Goal: Task Accomplishment & Management: Manage account settings

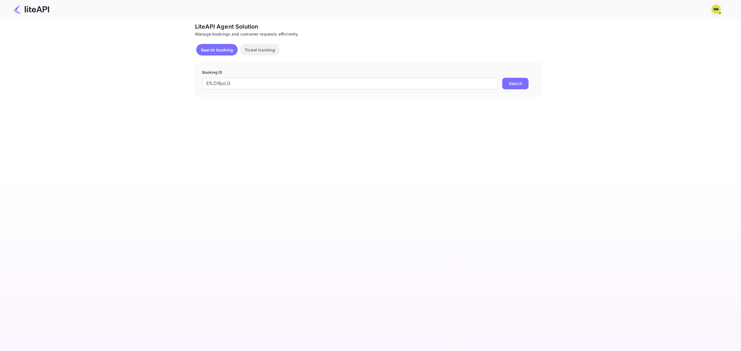
click at [524, 85] on button "Search" at bounding box center [515, 84] width 26 height 12
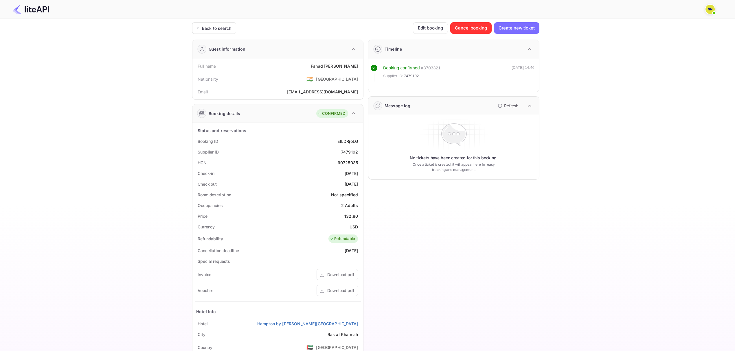
click at [582, 167] on div "Ticket Affiliate URL https://www.nuitee.com/ Business partner name Nuitee Trave…" at bounding box center [366, 218] width 718 height 392
click at [623, 122] on div "Ticket Affiliate URL https://www.nuitee.com/ Business partner name Nuitee Trave…" at bounding box center [366, 218] width 718 height 392
click at [602, 139] on div "Ticket Affiliate URL https://www.nuitee.com/ Business partner name Nuitee Trave…" at bounding box center [366, 218] width 718 height 392
click at [472, 263] on div "Timeline Booking confirmed # 3703321 Supplier ID: 7479192 23 May 2025 14:46 Mes…" at bounding box center [451, 224] width 176 height 379
click at [573, 227] on div "Ticket Affiliate URL https://www.nuitee.com/ Business partner name Nuitee Trave…" at bounding box center [366, 218] width 718 height 392
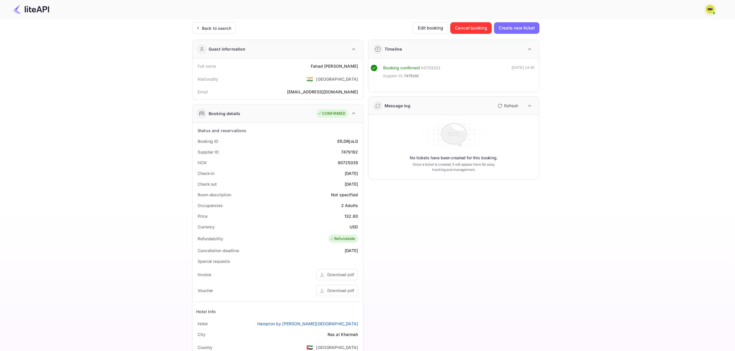
click at [573, 227] on div "Ticket Affiliate URL https://www.nuitee.com/ Business partner name Nuitee Trave…" at bounding box center [366, 218] width 718 height 392
click at [663, 172] on div "Ticket Affiliate URL https://www.nuitee.com/ Business partner name Nuitee Trave…" at bounding box center [366, 218] width 718 height 392
click at [532, 242] on div "Timeline Booking confirmed # 3703321 Supplier ID: 7479192 23 May 2025 14:46 Mes…" at bounding box center [451, 224] width 176 height 379
click at [601, 138] on div "Ticket Affiliate URL https://www.nuitee.com/ Business partner name Nuitee Trave…" at bounding box center [366, 218] width 718 height 392
drag, startPoint x: 576, startPoint y: 202, endPoint x: 530, endPoint y: 78, distance: 132.2
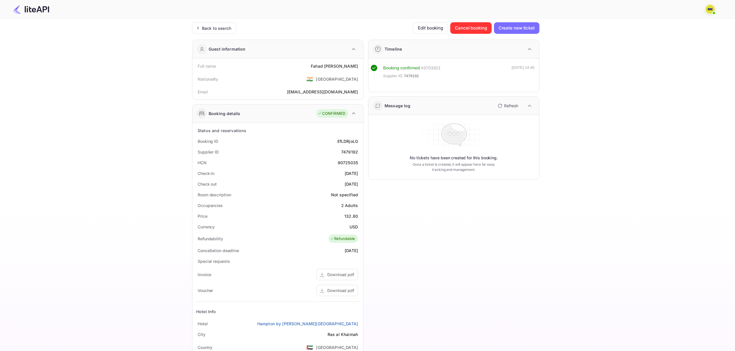
click at [576, 200] on div "Ticket Affiliate URL https://www.nuitee.com/ Business partner name Nuitee Trave…" at bounding box center [366, 218] width 718 height 392
click at [609, 50] on div "Ticket Affiliate URL https://www.nuitee.com/ Business partner name Nuitee Trave…" at bounding box center [366, 218] width 718 height 392
drag, startPoint x: 402, startPoint y: 179, endPoint x: 350, endPoint y: 30, distance: 156.9
click at [428, 275] on div "Timeline Booking confirmed # 3703321 Supplier ID: 7479192 23 May 2025 14:46 Mes…" at bounding box center [451, 224] width 176 height 379
click at [491, 336] on div "Timeline Booking confirmed # 3703321 Supplier ID: 7479192 23 May 2025 14:46 Mes…" at bounding box center [451, 224] width 176 height 379
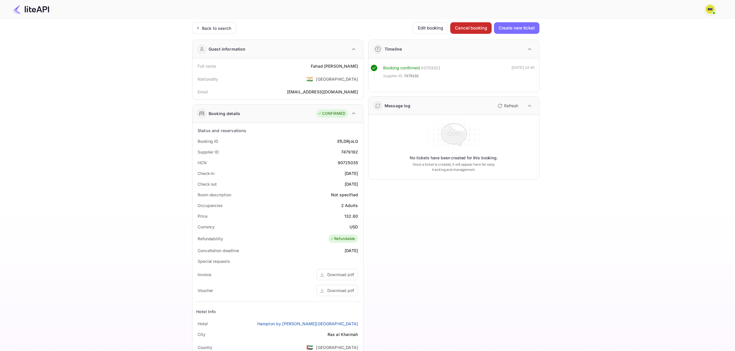
click at [473, 27] on button "Cancel booking" at bounding box center [470, 28] width 41 height 12
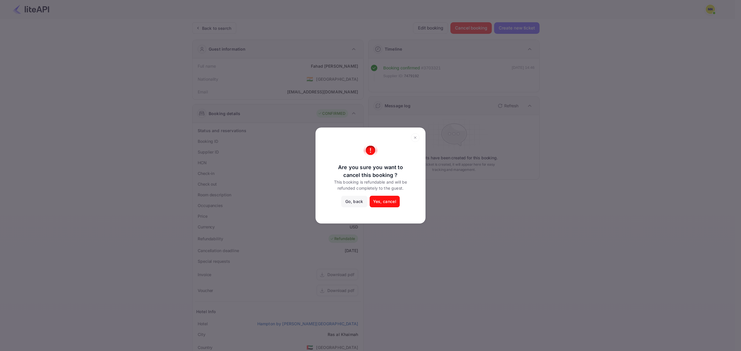
click at [415, 138] on icon at bounding box center [415, 138] width 2 height 2
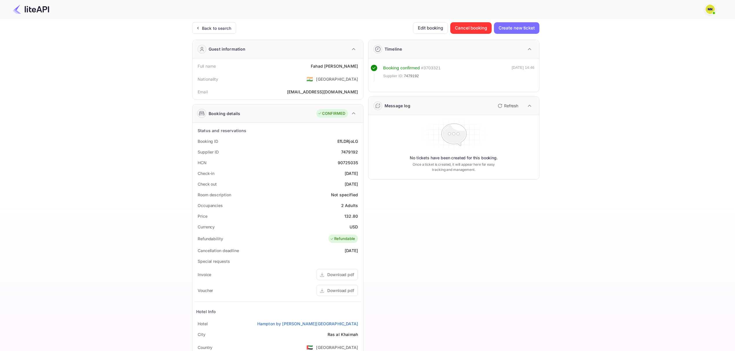
click at [497, 212] on div "Timeline Booking confirmed # 3703321 Supplier ID: 7479192 23 May 2025 14:46 Mes…" at bounding box center [451, 224] width 176 height 379
click at [480, 30] on button "Cancel booking" at bounding box center [470, 28] width 41 height 12
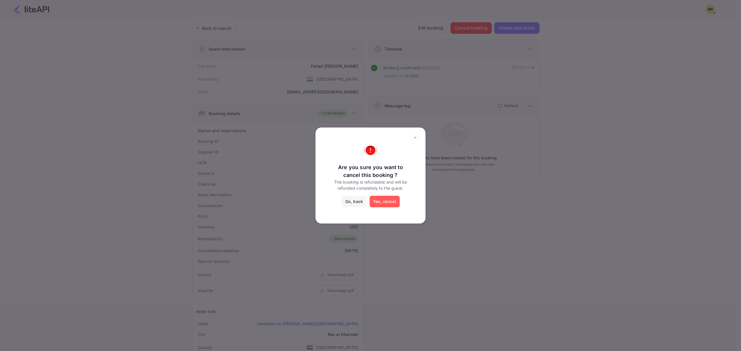
click at [385, 203] on button "Yes, cancel" at bounding box center [384, 202] width 30 height 12
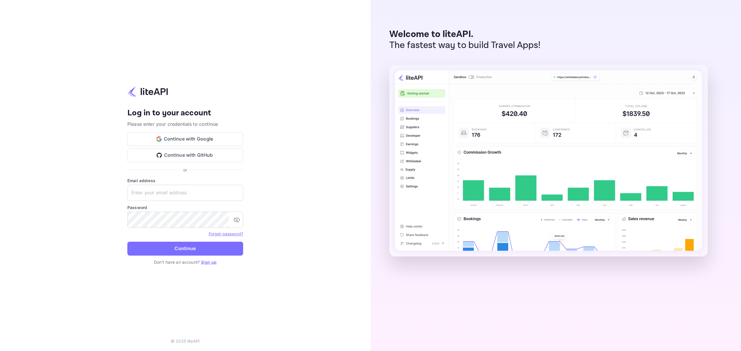
click at [630, 41] on div "Welcome to liteAPI. The fastest way to build Travel Apps!" at bounding box center [555, 175] width 370 height 351
type input "zen.abddin@tbo.com"
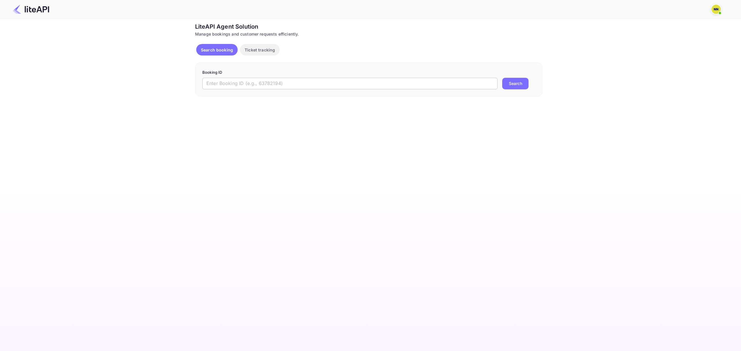
click at [374, 82] on input "text" at bounding box center [349, 84] width 295 height 12
paste input "EfLDRjoLG"
type input "EfLDRjoLG"
click at [502, 78] on button "Search" at bounding box center [515, 84] width 26 height 12
